Goal: Task Accomplishment & Management: Manage account settings

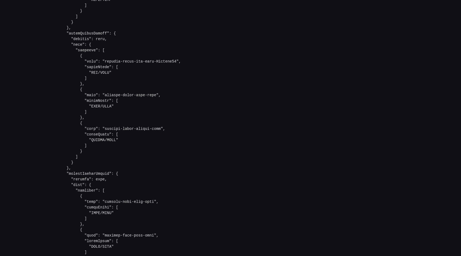
scroll to position [1088, 0]
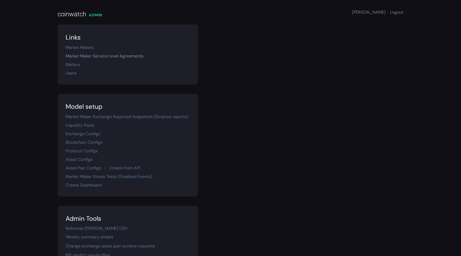
click at [117, 55] on link "Market Maker Service Level Agreements" at bounding box center [105, 56] width 78 height 6
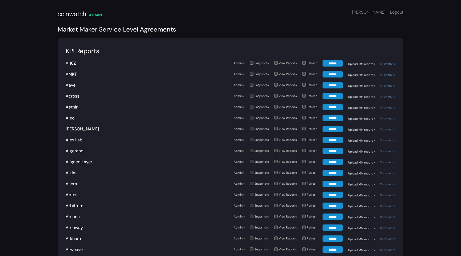
scroll to position [1102, 0]
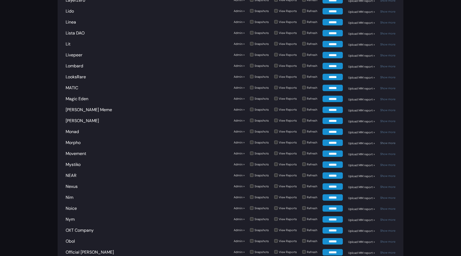
click at [390, 141] on link "Show more" at bounding box center [387, 143] width 15 height 4
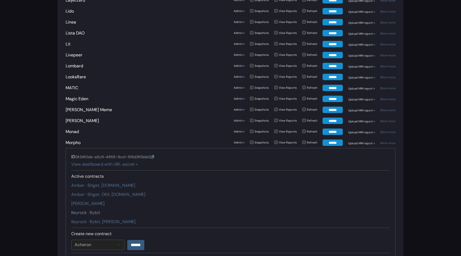
click at [93, 209] on link "Keyrock · Bybit" at bounding box center [85, 212] width 29 height 6
click at [91, 218] on link "Keyrock · Bybit, Kucoin" at bounding box center [103, 221] width 64 height 6
click at [100, 218] on link "Keyrock · Bybit, Kucoin" at bounding box center [103, 221] width 64 height 6
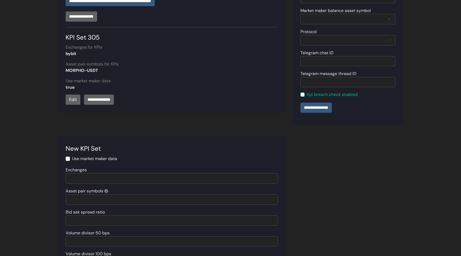
scroll to position [214, 0]
click at [75, 99] on link "Edit" at bounding box center [73, 99] width 15 height 10
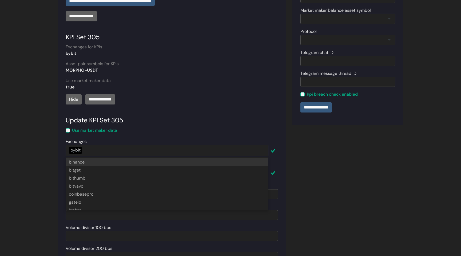
click at [88, 153] on div "bybit" at bounding box center [167, 150] width 203 height 11
type input "**"
click at [294, 135] on div "Update contract Has dynamic loan Start at **** **** **** **** **** **** **** **…" at bounding box center [347, 151] width 117 height 640
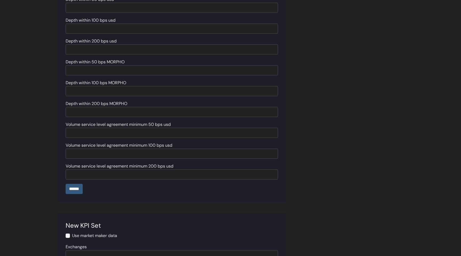
scroll to position [493, 0]
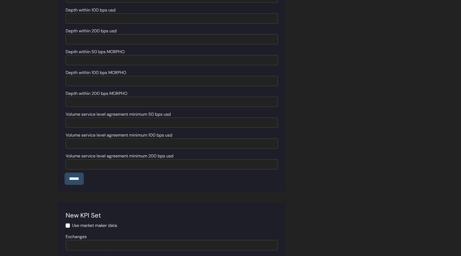
click at [77, 180] on input "******" at bounding box center [74, 178] width 17 height 10
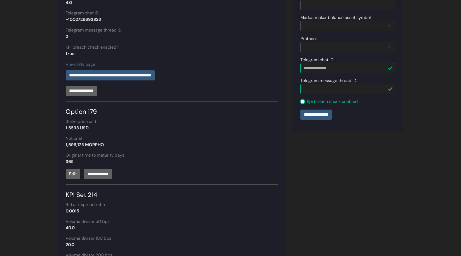
scroll to position [207, 0]
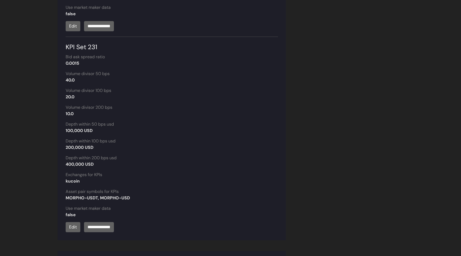
scroll to position [556, 0]
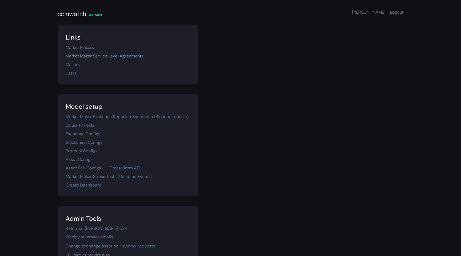
click at [121, 54] on link "Market Maker Service Level Agreements" at bounding box center [105, 56] width 78 height 6
click at [234, 71] on div "Links Market Makers Market Maker Service Level Agreements Mailers Users" at bounding box center [230, 55] width 352 height 60
